Goal: Find specific page/section: Find specific page/section

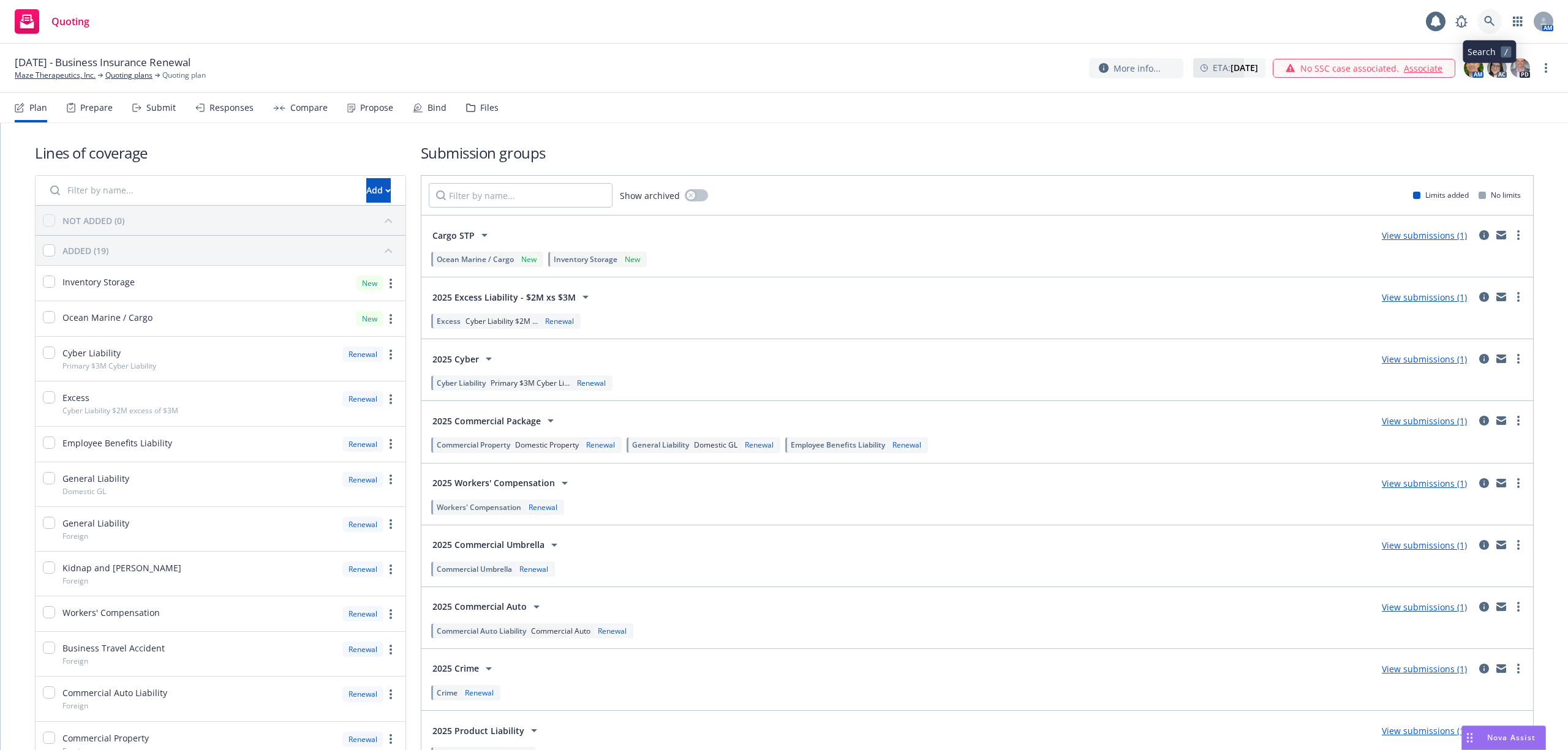
click at [1490, 23] on icon at bounding box center [1490, 21] width 10 height 10
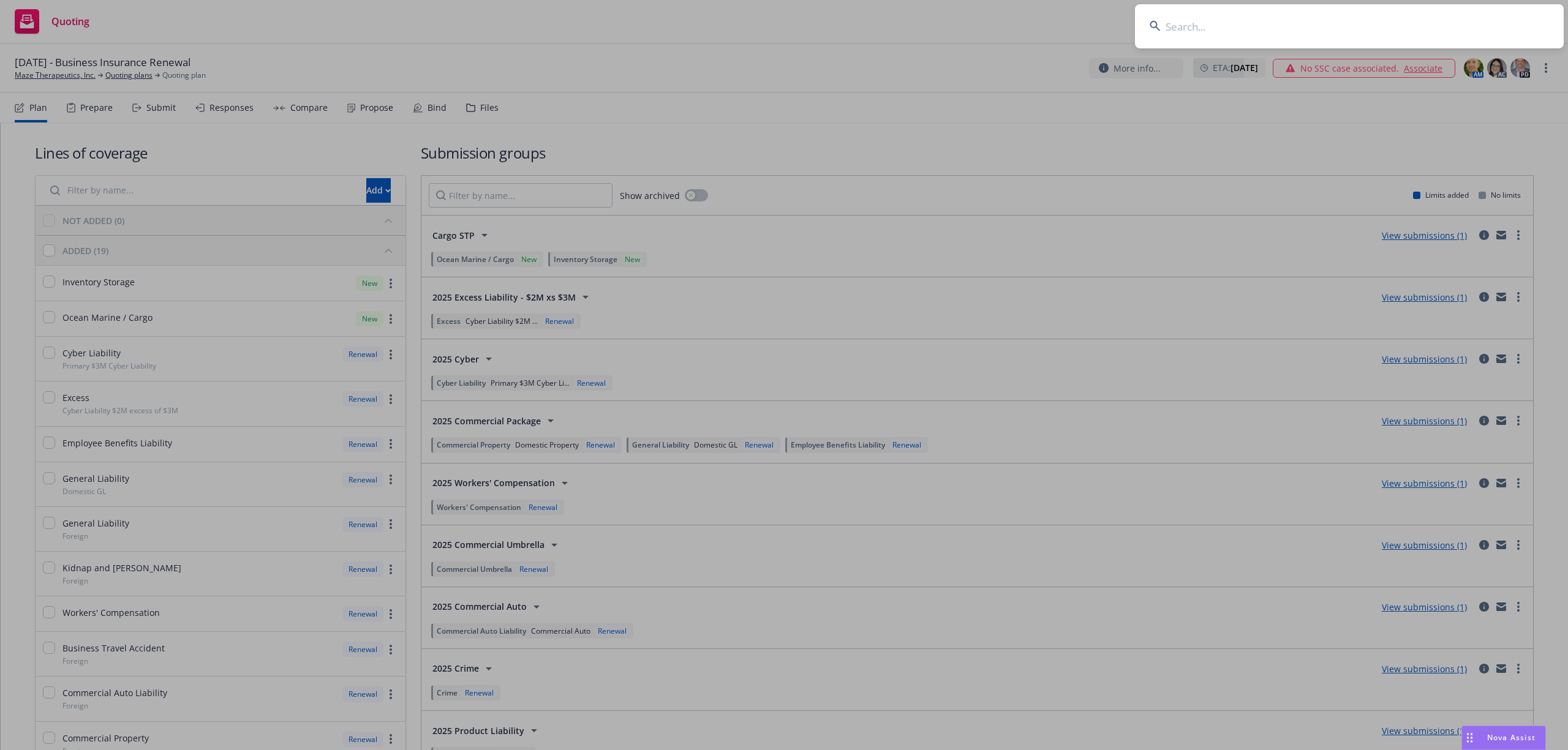
click at [1409, 23] on input at bounding box center [1348, 26] width 428 height 44
drag, startPoint x: 1412, startPoint y: 23, endPoint x: 1172, endPoint y: 15, distance: 240.1
click at [1172, 15] on input at bounding box center [1348, 26] width 428 height 44
click at [1176, 21] on input at bounding box center [1348, 26] width 428 height 44
type input "mirum"
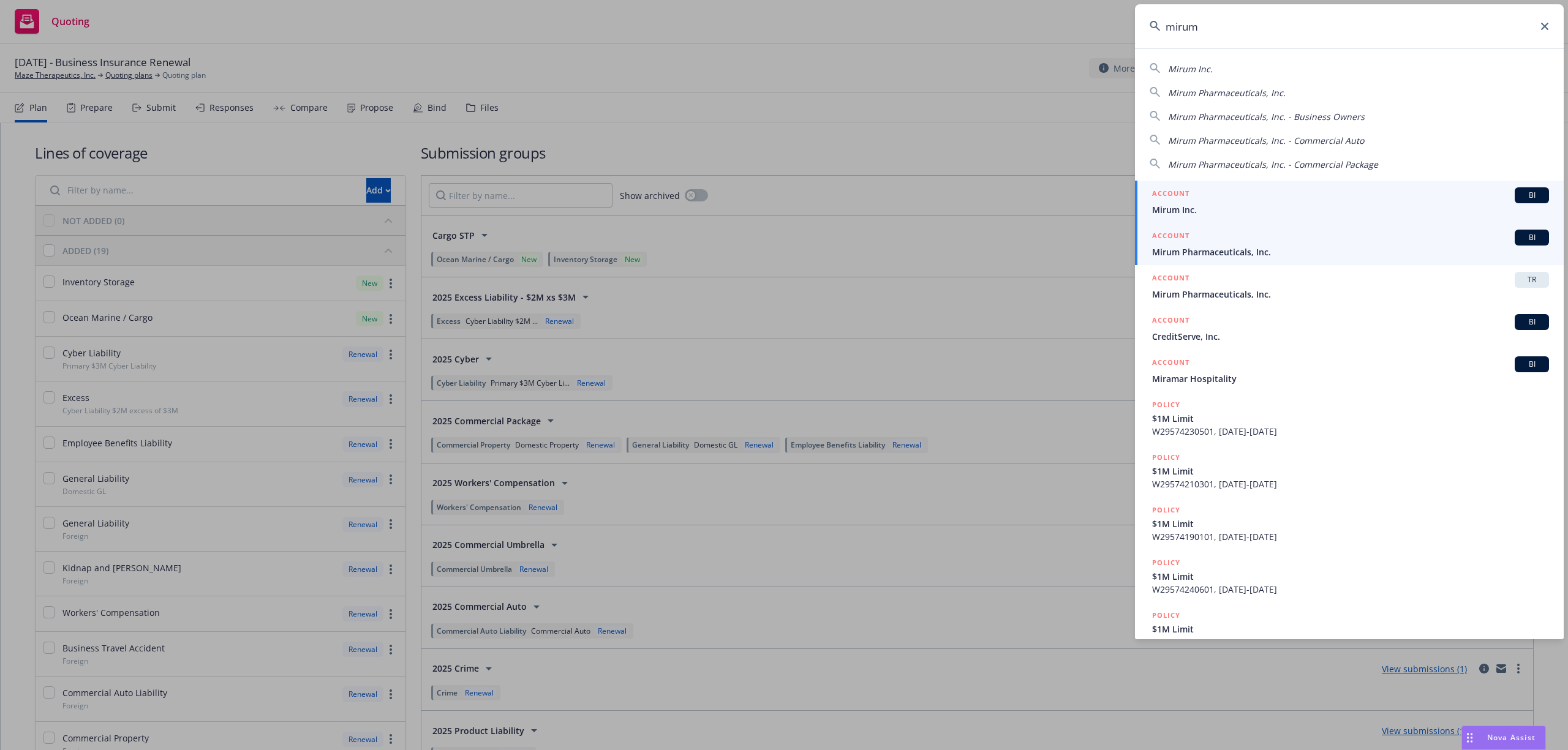
click at [1218, 253] on span "Mirum Pharmaceuticals, Inc." at bounding box center [1349, 251] width 396 height 13
